Goal: Register for event/course

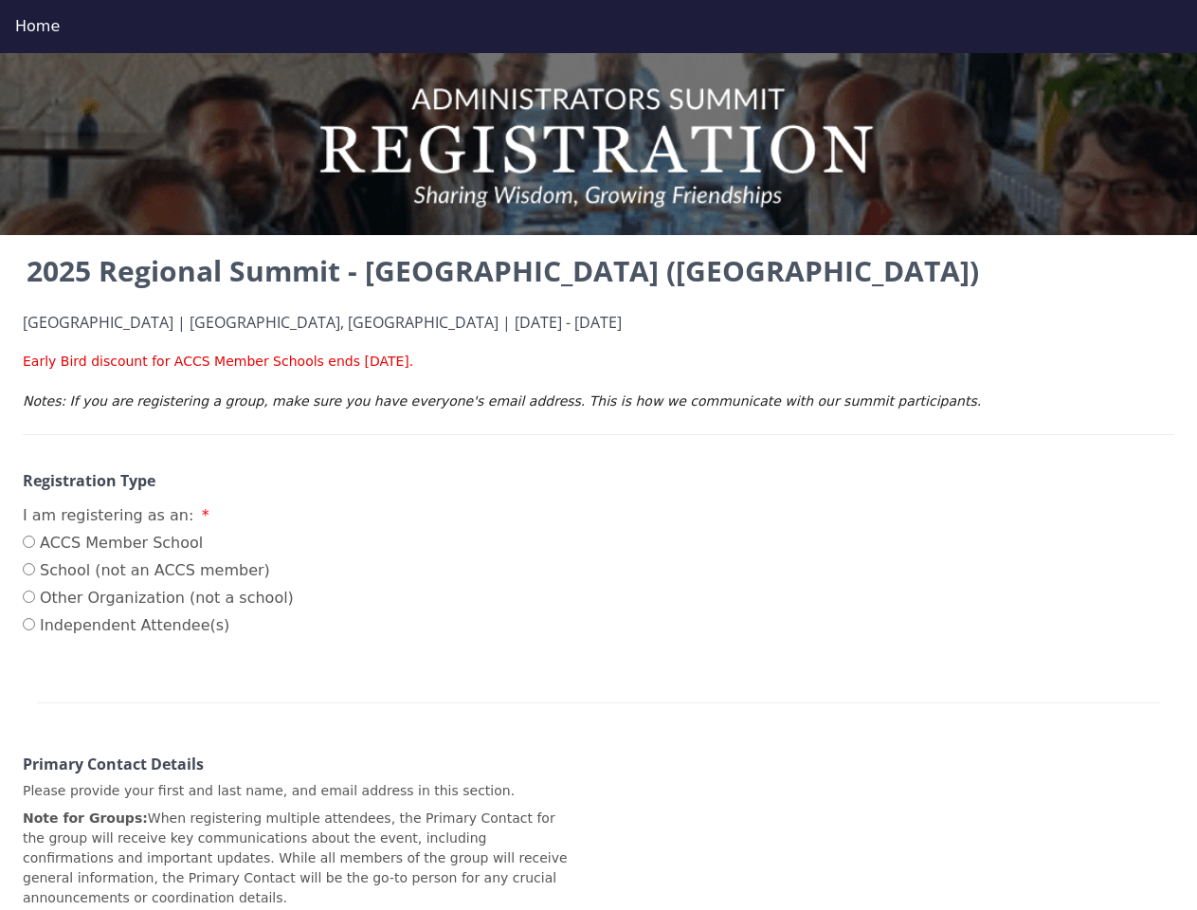
click at [598, 27] on div "Home" at bounding box center [598, 26] width 1167 height 23
click at [28, 542] on input "ACCS Member School" at bounding box center [29, 542] width 12 height 12
radio input "true"
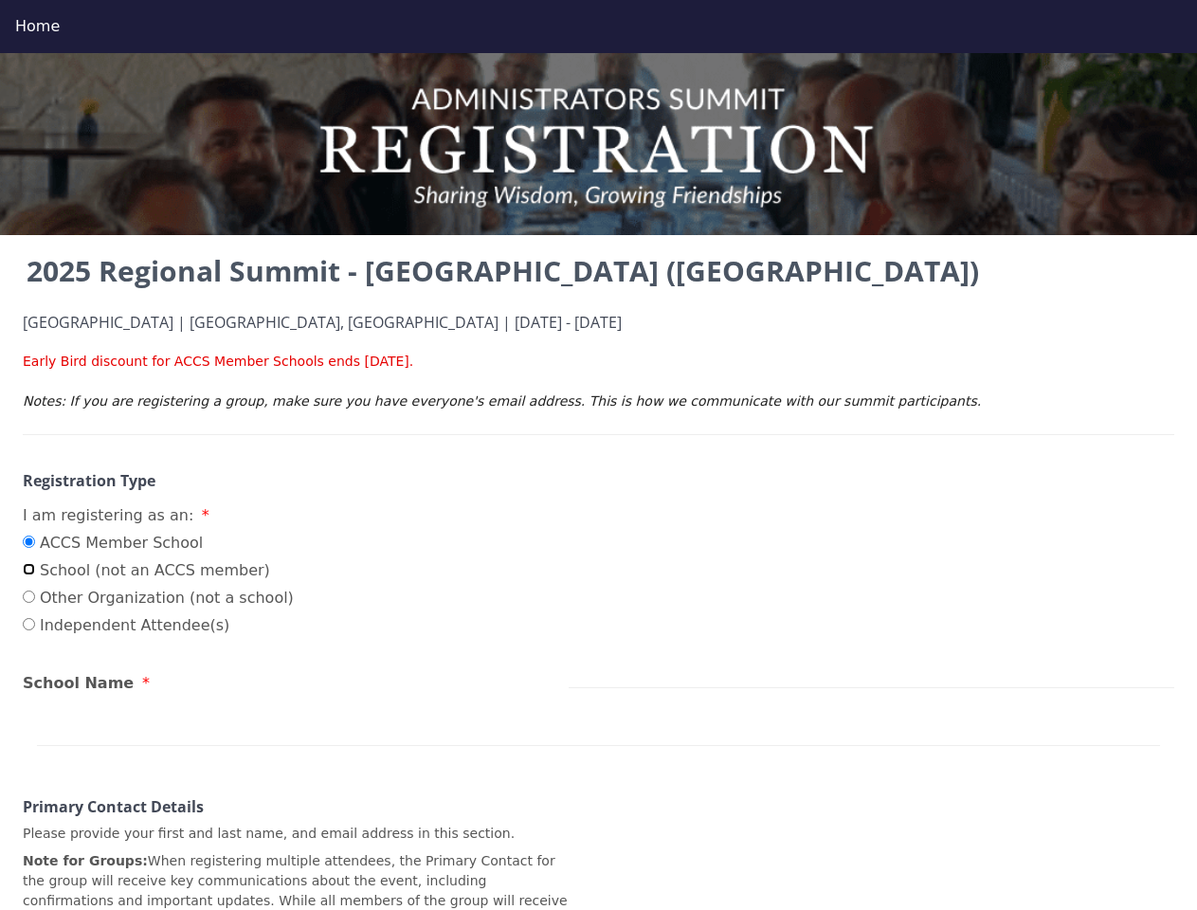
click at [28, 570] on input "School (not an ACCS member)" at bounding box center [29, 569] width 12 height 12
radio input "true"
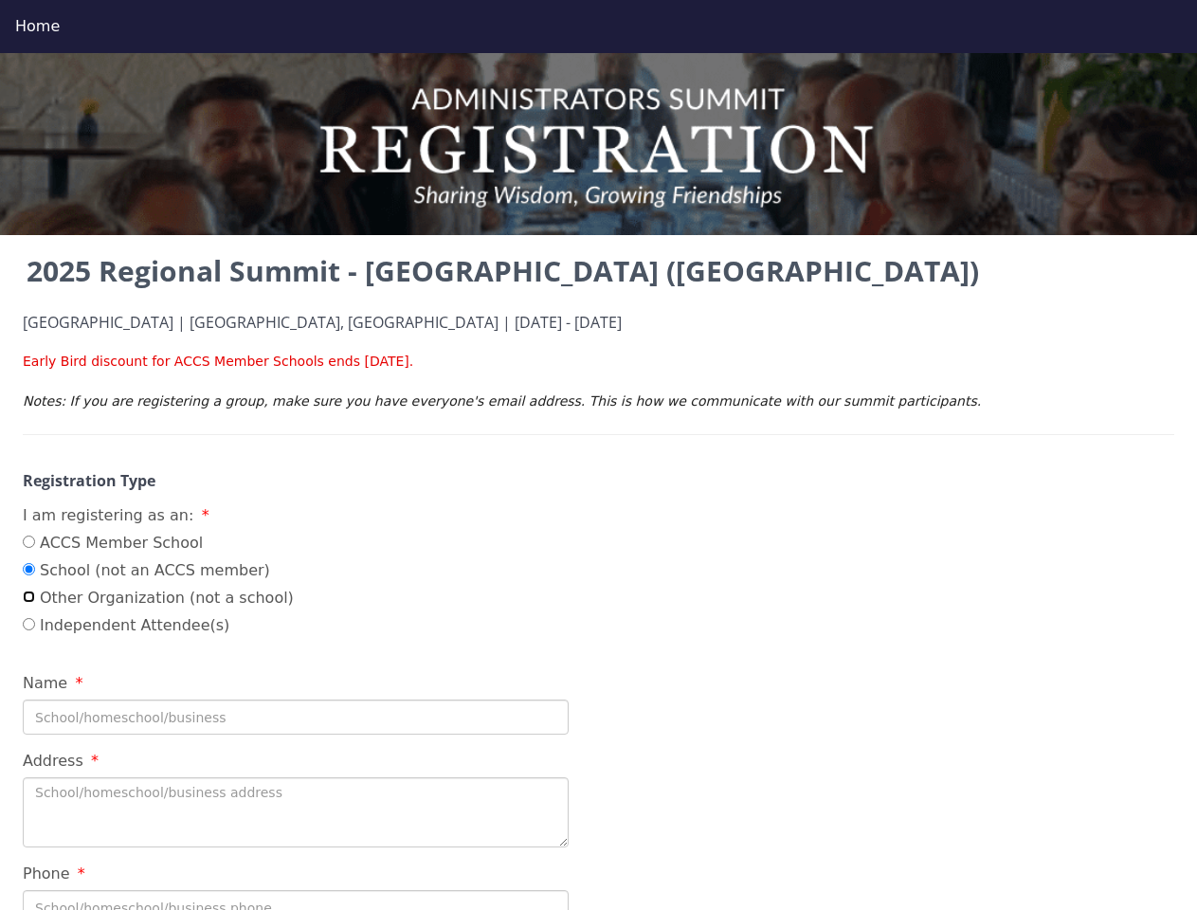
click at [28, 597] on input "Other Organization (not a school)" at bounding box center [29, 597] width 12 height 12
radio input "true"
click at [28, 625] on input "Independent Attendee(s)" at bounding box center [29, 624] width 12 height 12
radio input "true"
